Goal: Information Seeking & Learning: Learn about a topic

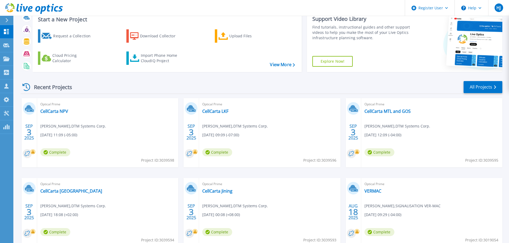
scroll to position [27, 0]
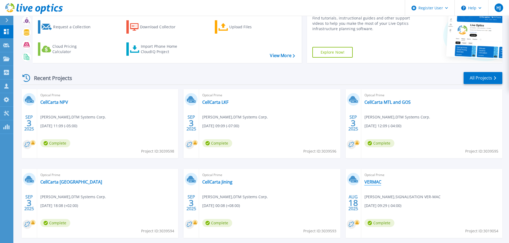
click at [376, 178] on div "Optical Prime VERMAC [PERSON_NAME] , SIGNALISATION VER-MAC [DATE] 09:29 (-04:00…" at bounding box center [431, 203] width 141 height 69
click at [376, 181] on link "VERMAC" at bounding box center [372, 182] width 17 height 5
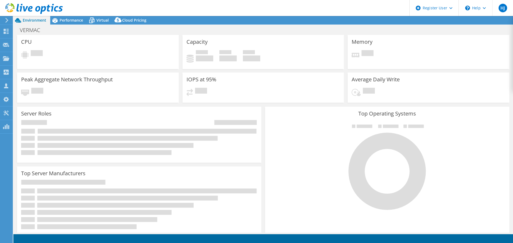
select select "USEast"
select select "CAD"
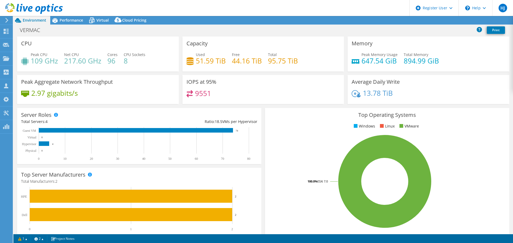
click at [301, 103] on div "IOPS at 95% 9551" at bounding box center [263, 89] width 162 height 29
click at [263, 110] on div "Top Operating Systems Windows Linux VMware 100.0% ESXi 7.0" at bounding box center [387, 172] width 248 height 132
